Goal: Task Accomplishment & Management: Manage account settings

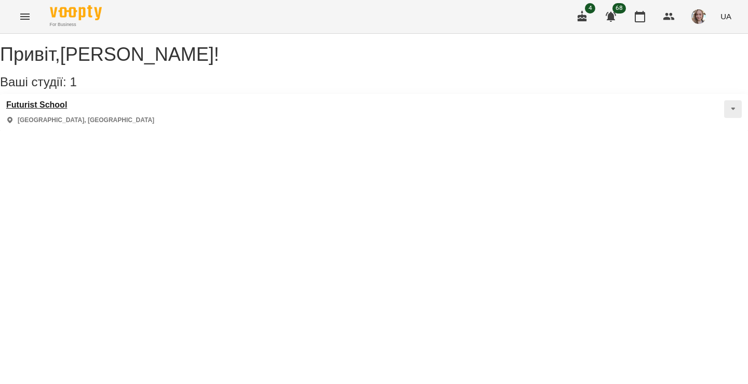
click at [63, 110] on h3 "Futurist School" at bounding box center [80, 104] width 148 height 9
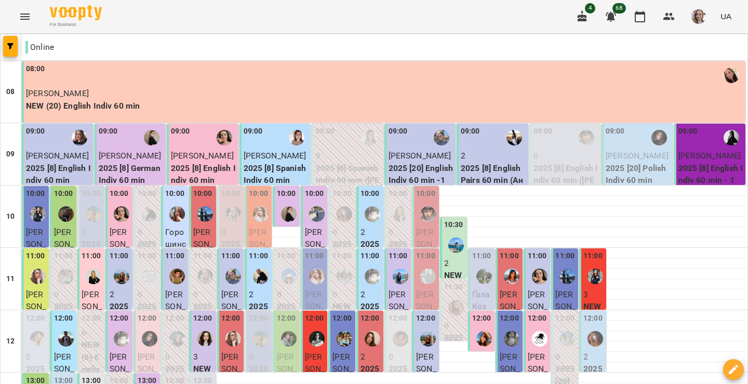
click at [23, 20] on icon "Menu" at bounding box center [25, 16] width 12 height 12
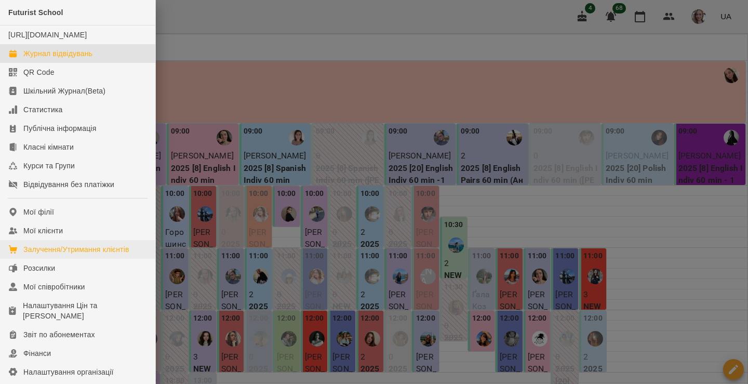
click at [79, 254] on div "Залучення/Утримання клієнтів" at bounding box center [76, 249] width 106 height 10
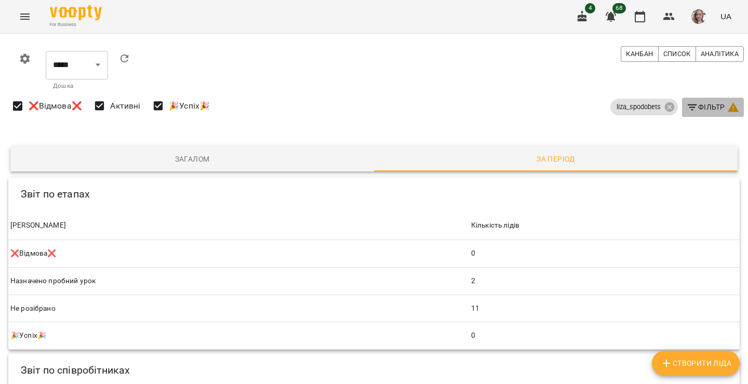
click at [702, 106] on span "Фільтр" at bounding box center [712, 107] width 53 height 12
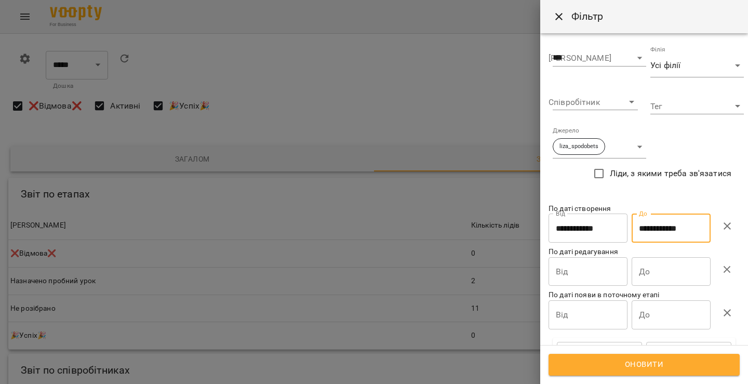
click at [669, 238] on input "**********" at bounding box center [670, 227] width 79 height 29
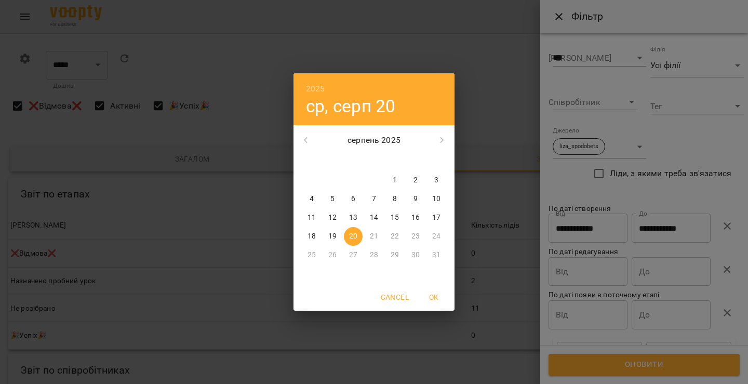
click at [467, 90] on div "2025 ср, серп 20 серпень 2025 пн вт ср чт пт сб нд 28 29 30 31 1 2 3 4 5 6 7 8 …" at bounding box center [374, 192] width 748 height 384
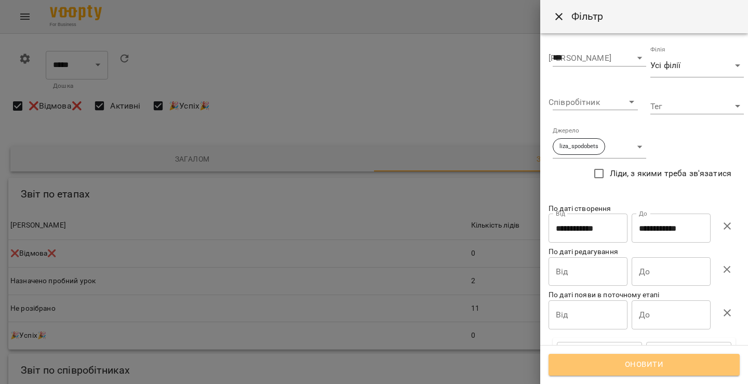
click at [643, 369] on span "Оновити" at bounding box center [644, 364] width 168 height 13
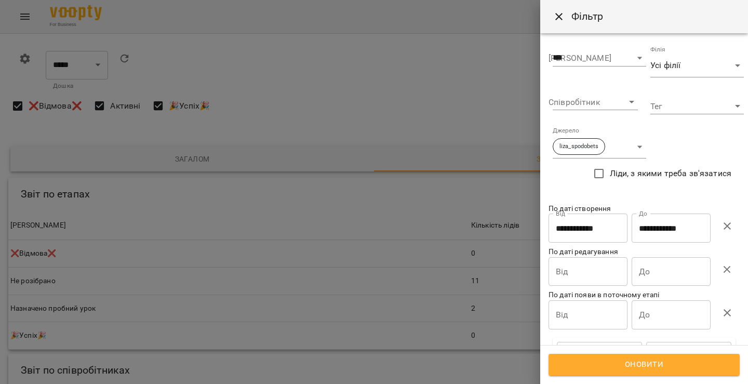
click at [434, 106] on div at bounding box center [374, 192] width 748 height 384
